Goal: Navigation & Orientation: Find specific page/section

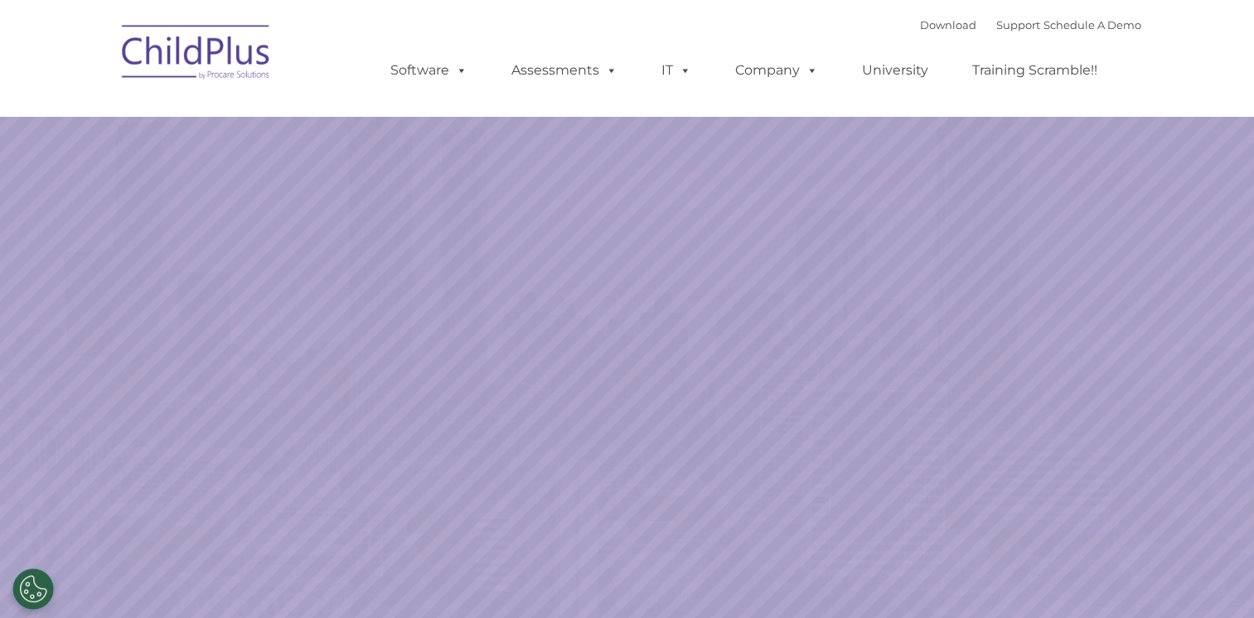
select select "MEDIUM"
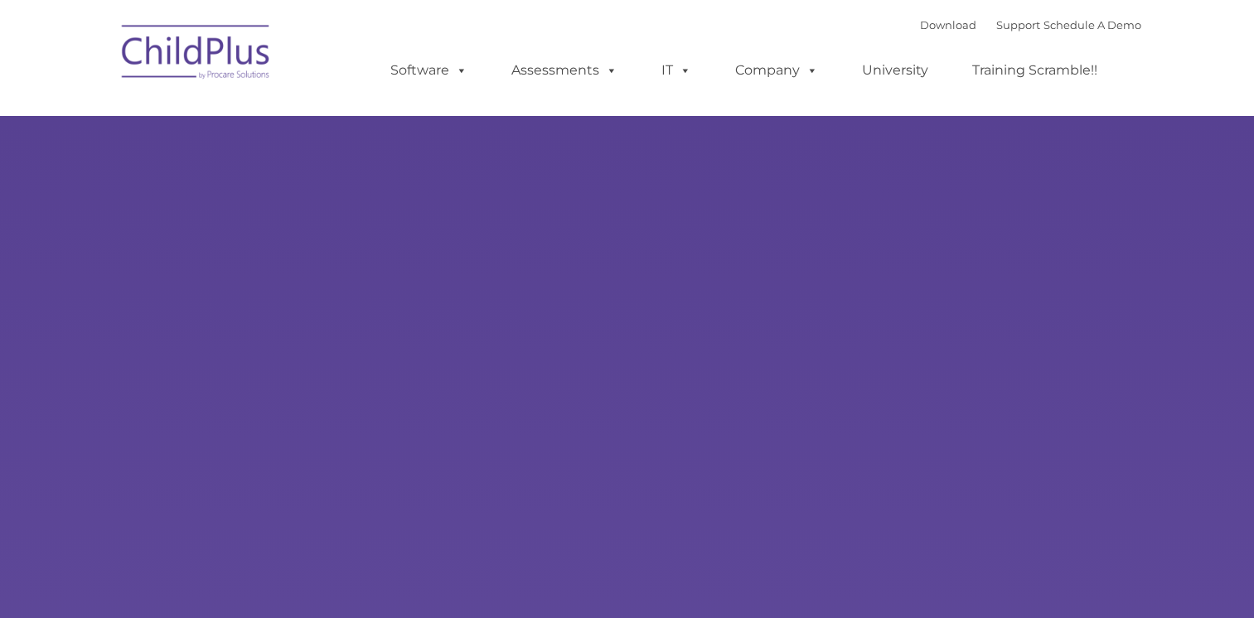
type input ""
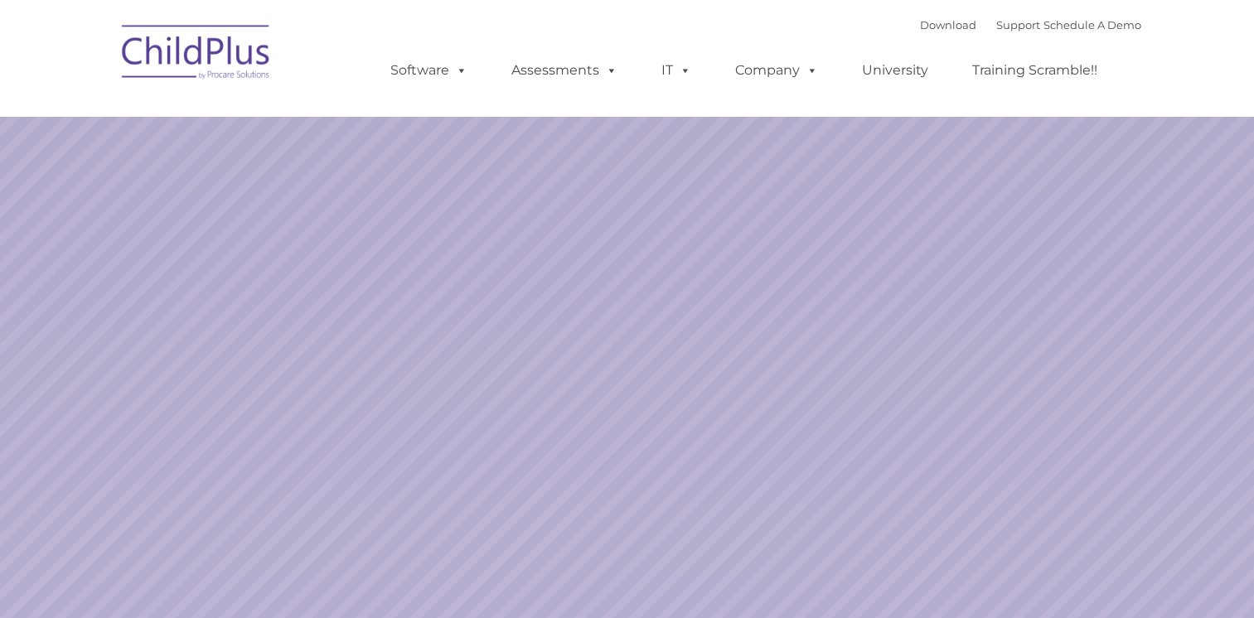
select select "MEDIUM"
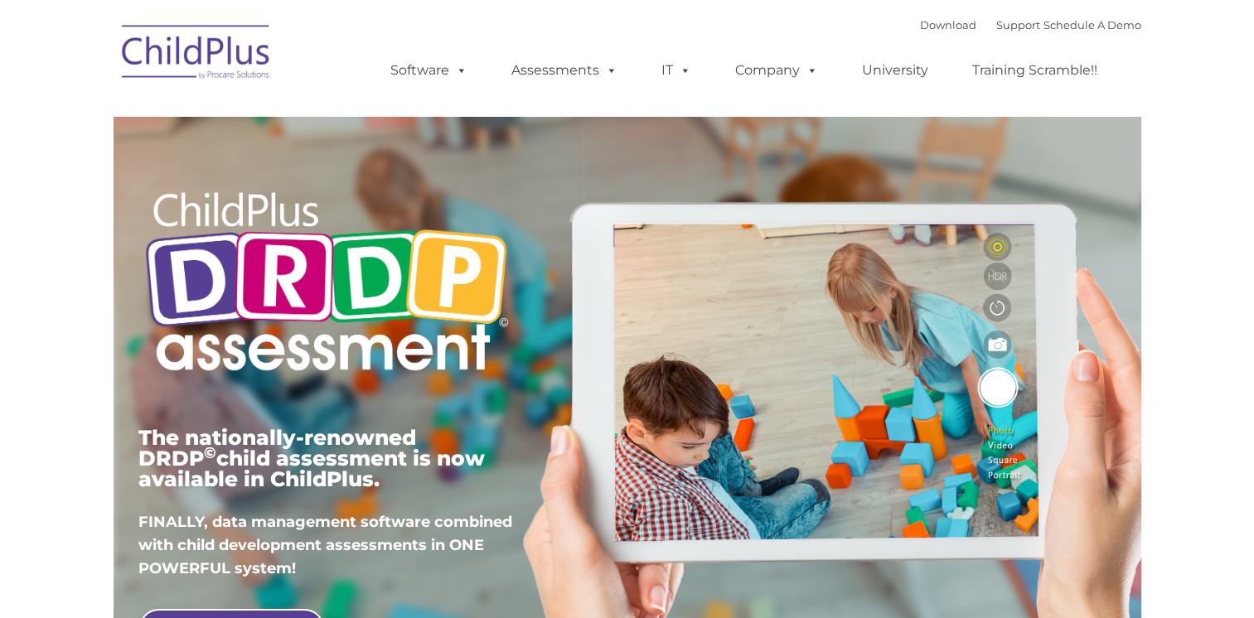
type input ""
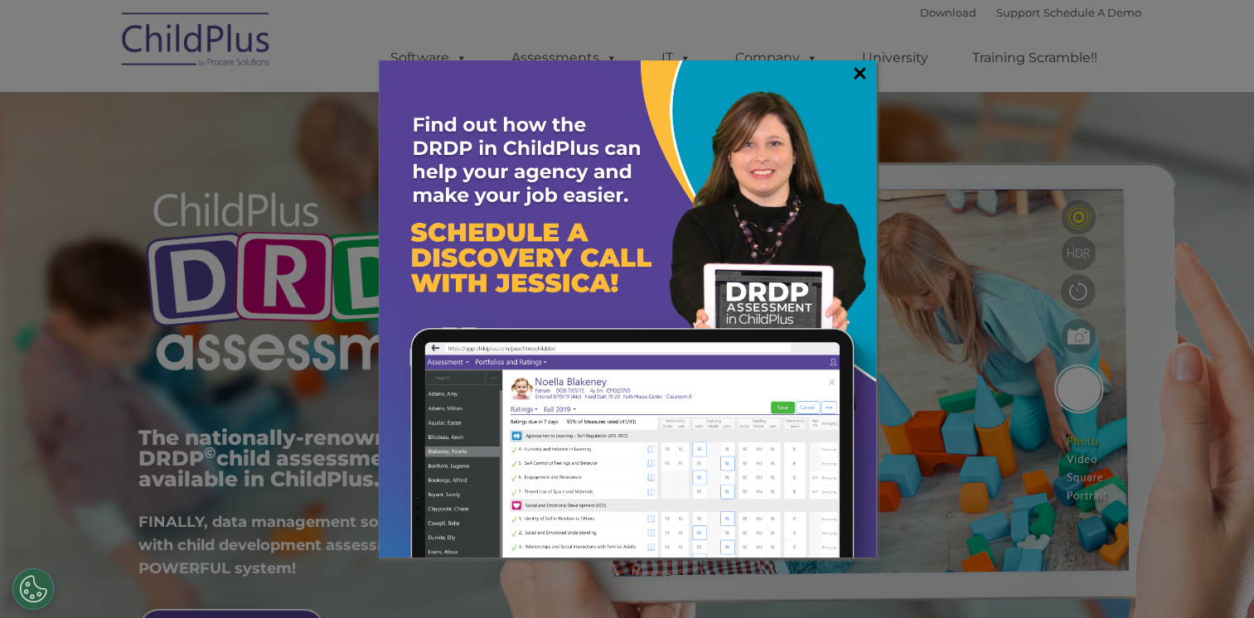
click at [856, 78] on link "×" at bounding box center [859, 73] width 19 height 17
